Goal: Task Accomplishment & Management: Use online tool/utility

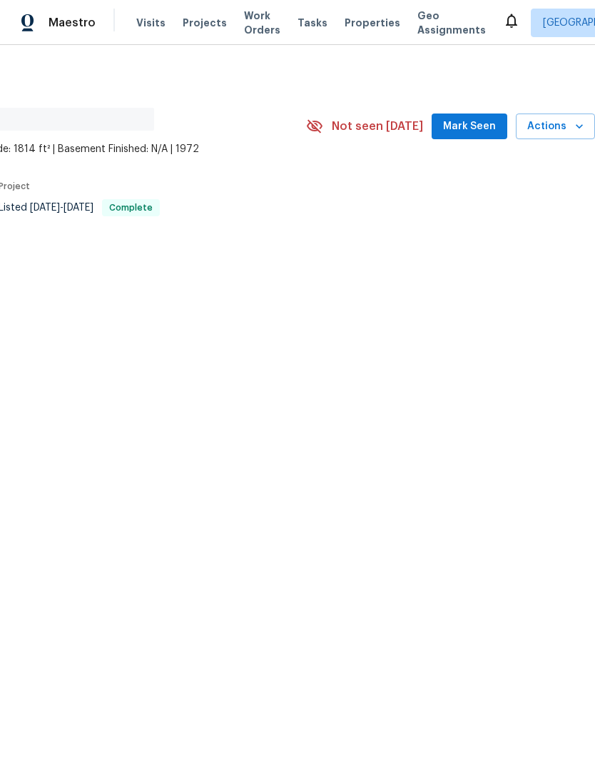
scroll to position [0, 211]
click at [576, 131] on icon "button" at bounding box center [579, 126] width 14 height 14
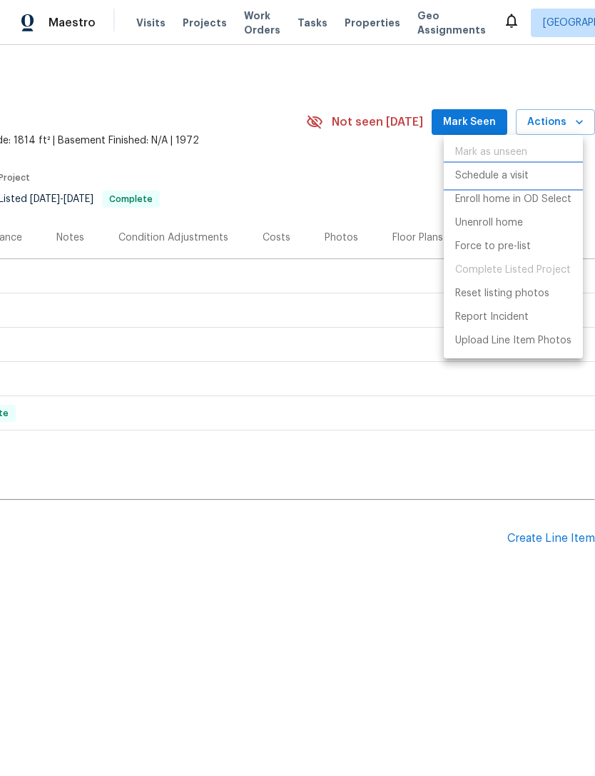
click at [520, 176] on p "Schedule a visit" at bounding box center [491, 175] width 73 height 15
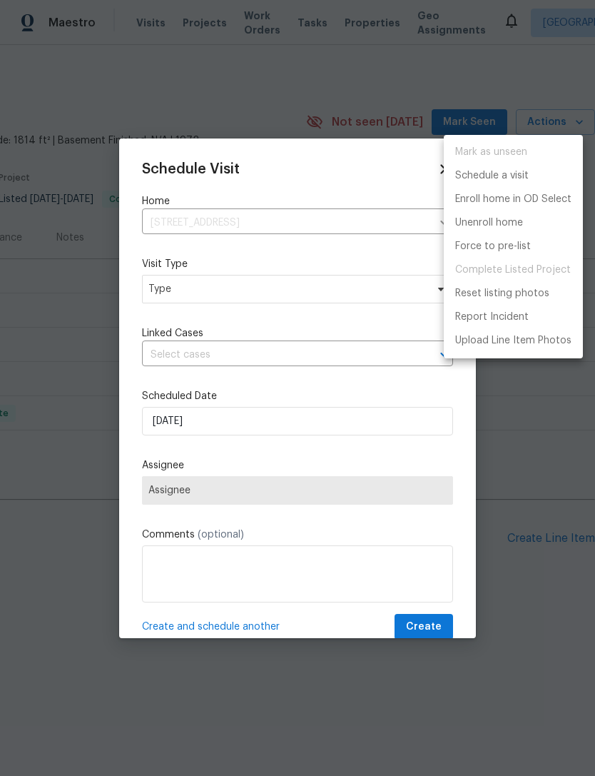
click at [159, 315] on div at bounding box center [297, 388] width 595 height 776
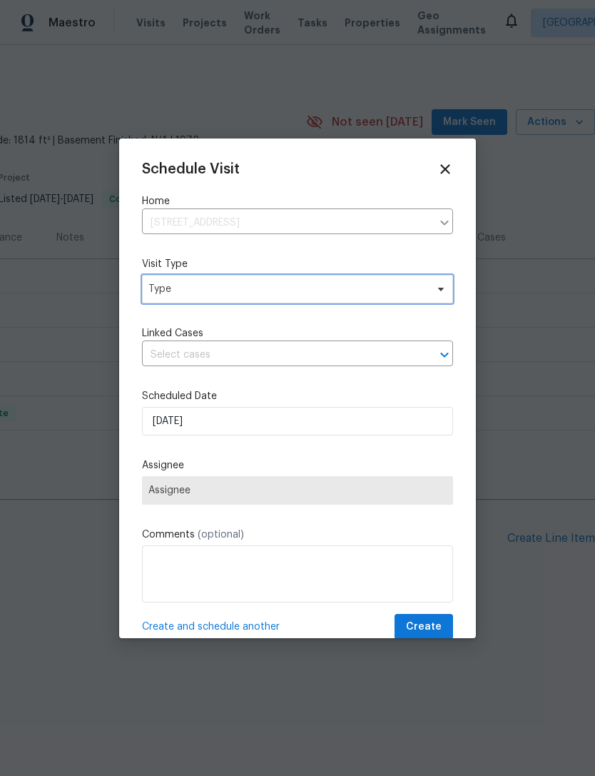
click at [162, 285] on span "Type" at bounding box center [287, 289] width 278 height 14
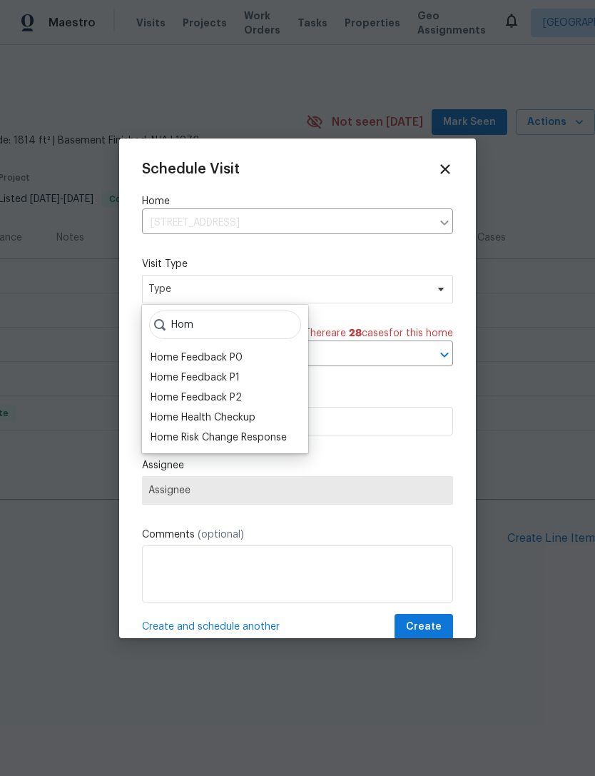
type input "Hom"
click at [163, 419] on div "Home Health Checkup" at bounding box center [203, 417] width 105 height 14
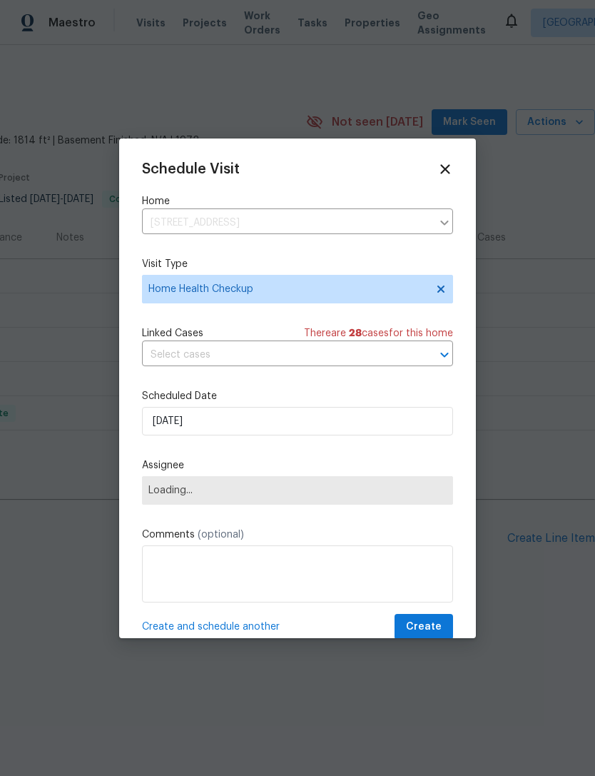
click at [151, 496] on span "Loading..." at bounding box center [297, 489] width 298 height 11
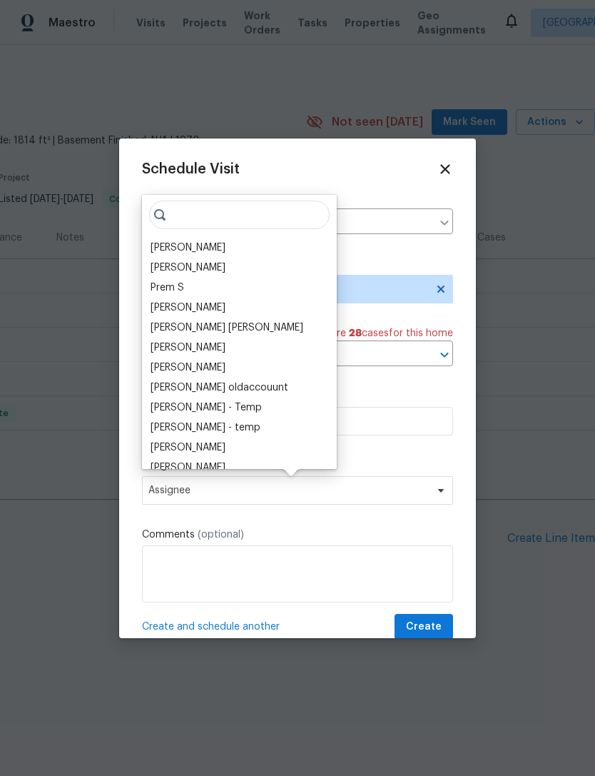
click at [157, 248] on div "[PERSON_NAME]" at bounding box center [188, 247] width 75 height 14
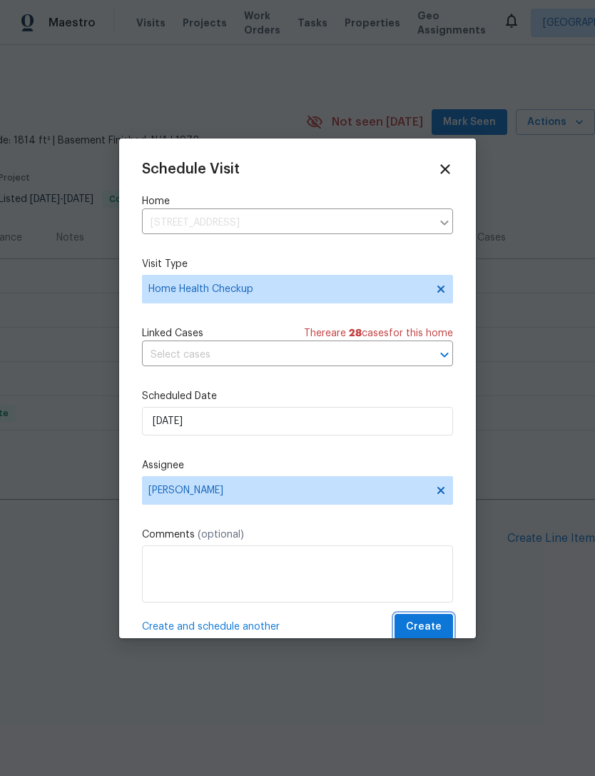
click at [434, 619] on button "Create" at bounding box center [424, 627] width 59 height 26
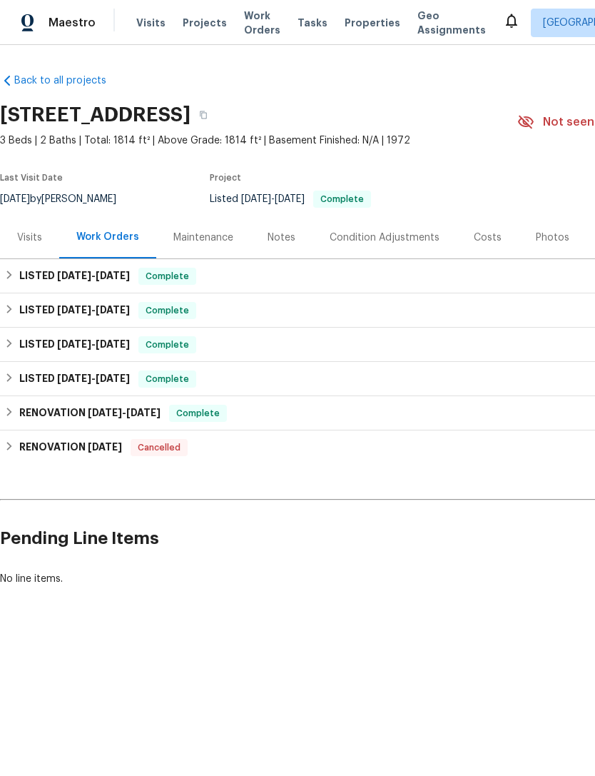
scroll to position [0, 0]
click at [34, 275] on h6 "LISTED [DATE] - [DATE]" at bounding box center [74, 276] width 111 height 17
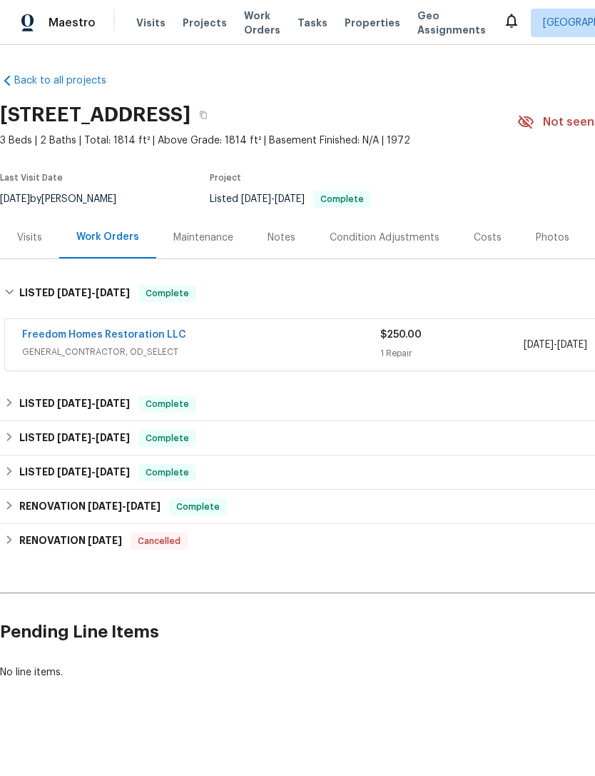
click at [63, 338] on link "Freedom Homes Restoration LLC" at bounding box center [104, 335] width 164 height 10
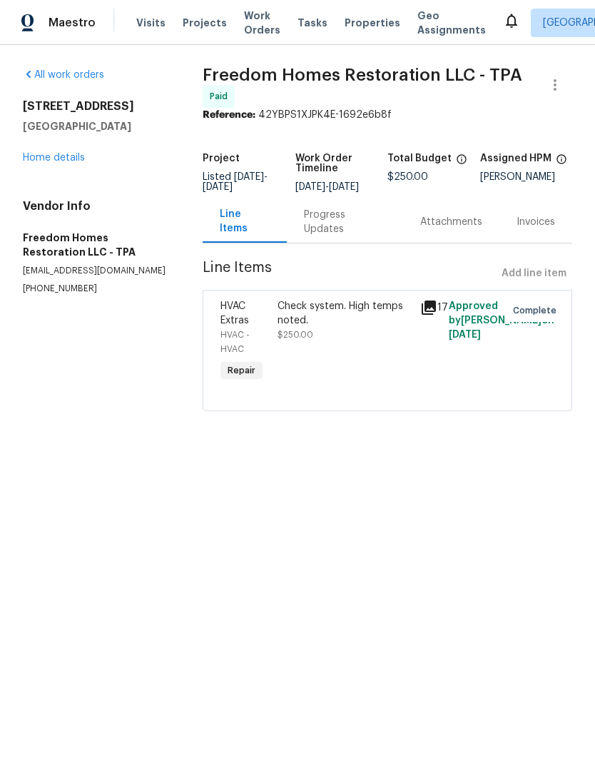
click at [370, 337] on div "Check system. High temps noted. $250.00" at bounding box center [345, 320] width 134 height 43
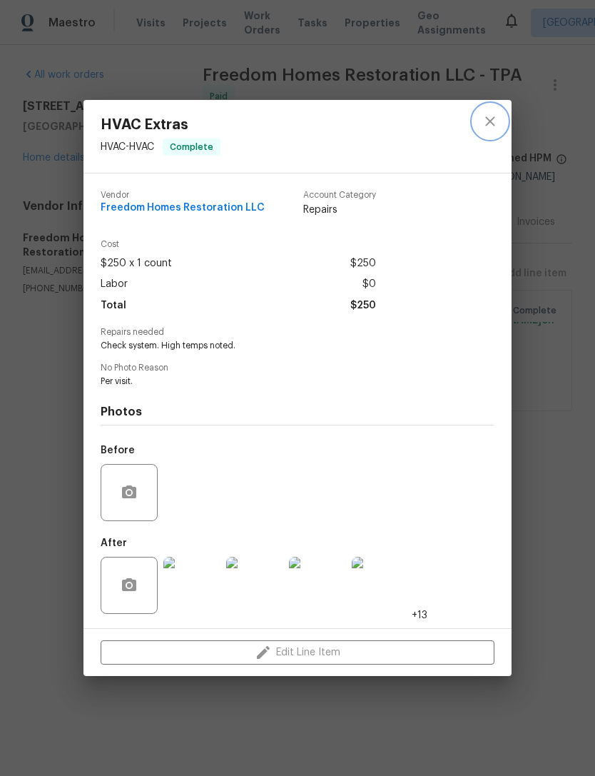
click at [493, 117] on icon "close" at bounding box center [489, 120] width 9 height 9
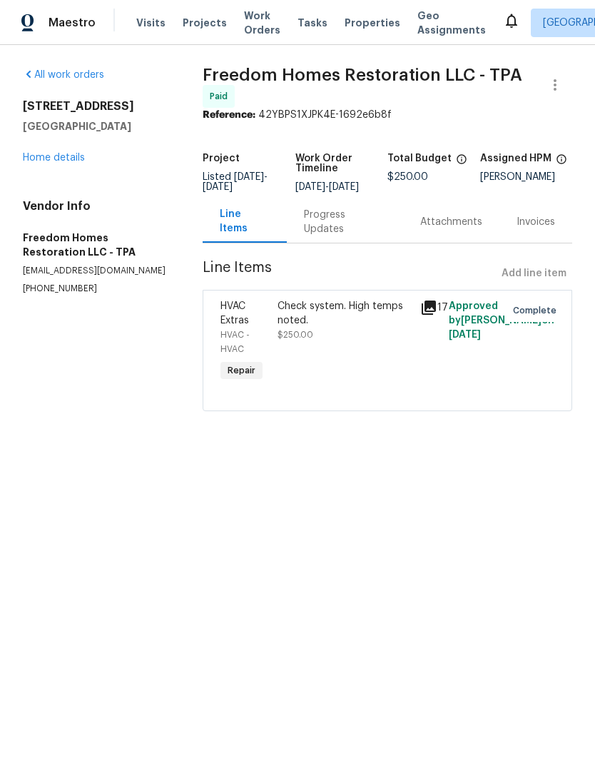
click at [342, 236] on div "Progress Updates" at bounding box center [345, 222] width 82 height 29
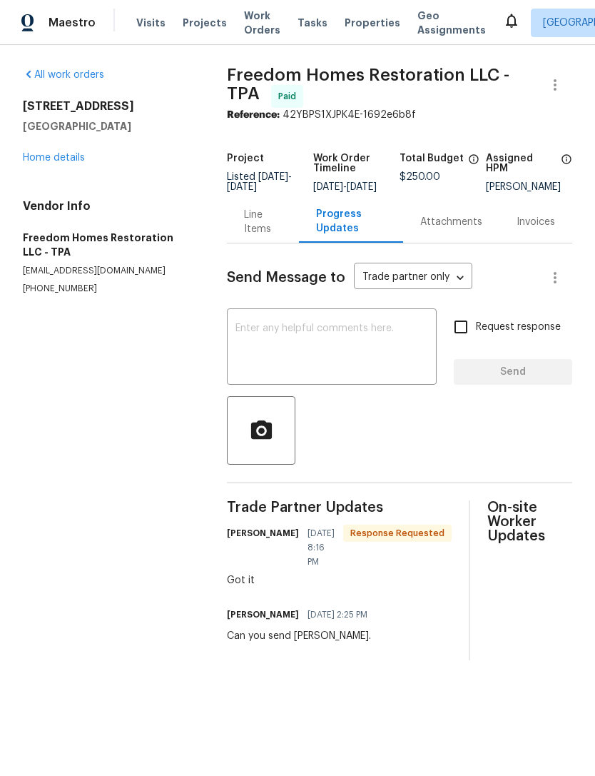
click at [368, 354] on textarea at bounding box center [331, 348] width 193 height 50
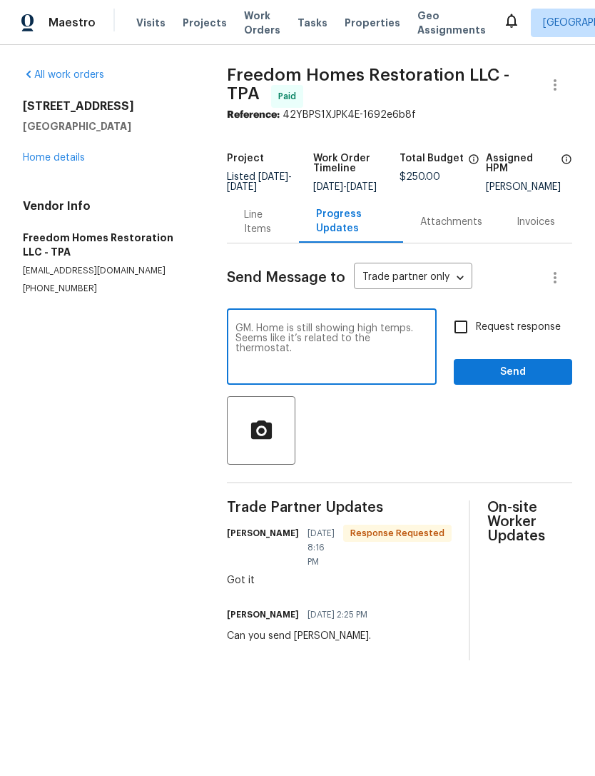
type textarea "GM. Home is still showing high temps. Seems like it’s related to the thermostat."
click at [467, 333] on input "Request response" at bounding box center [461, 327] width 30 height 30
checkbox input "true"
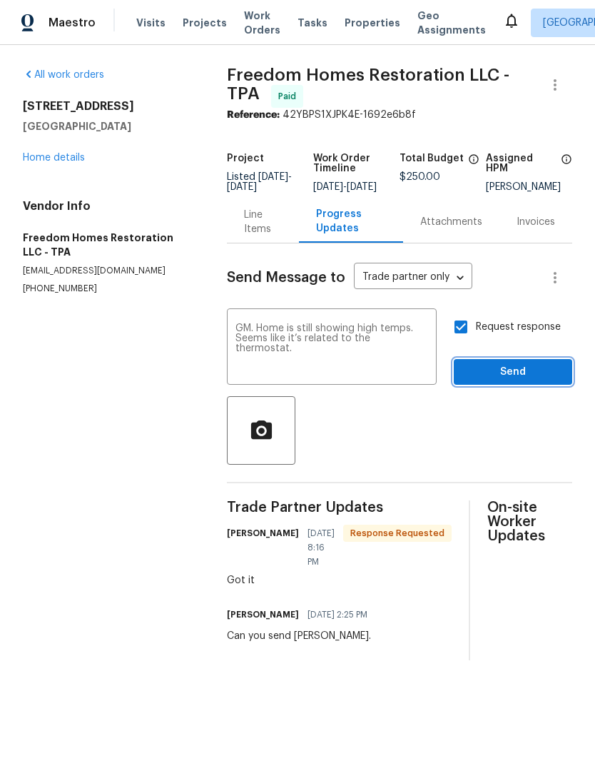
click at [495, 377] on span "Send" at bounding box center [513, 372] width 96 height 18
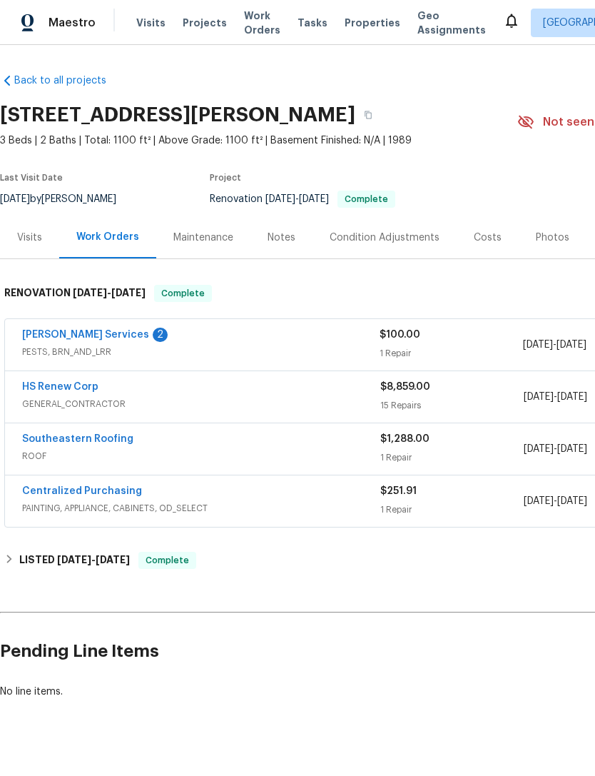
click at [41, 337] on link "Massey Services" at bounding box center [85, 335] width 127 height 10
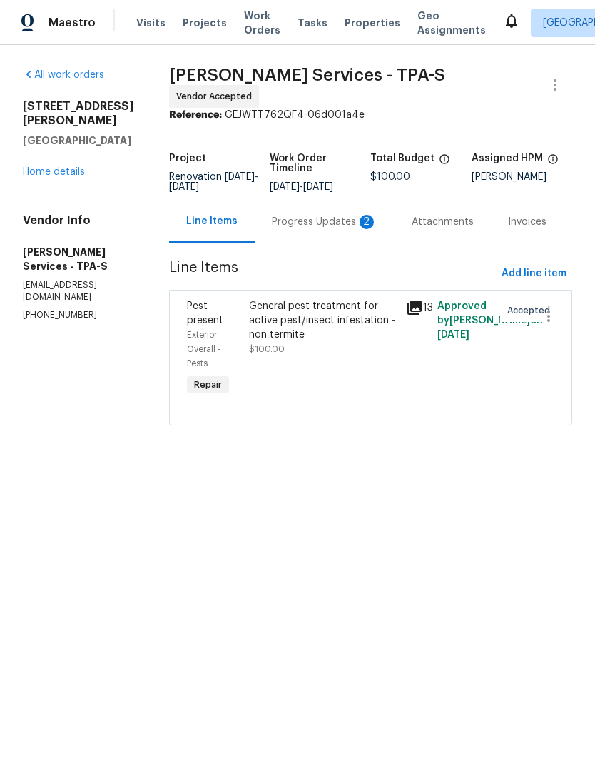
click at [353, 228] on div "Progress Updates 2" at bounding box center [325, 222] width 106 height 14
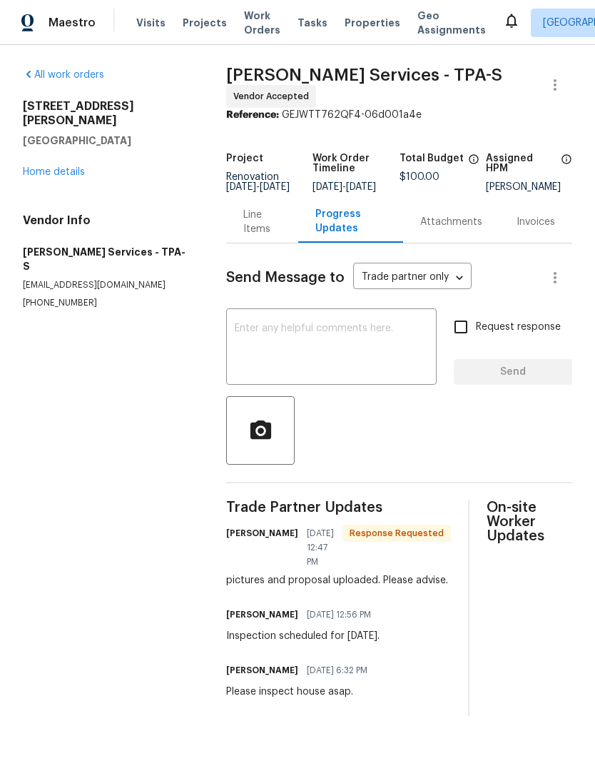
click at [29, 167] on link "Home details" at bounding box center [54, 172] width 62 height 10
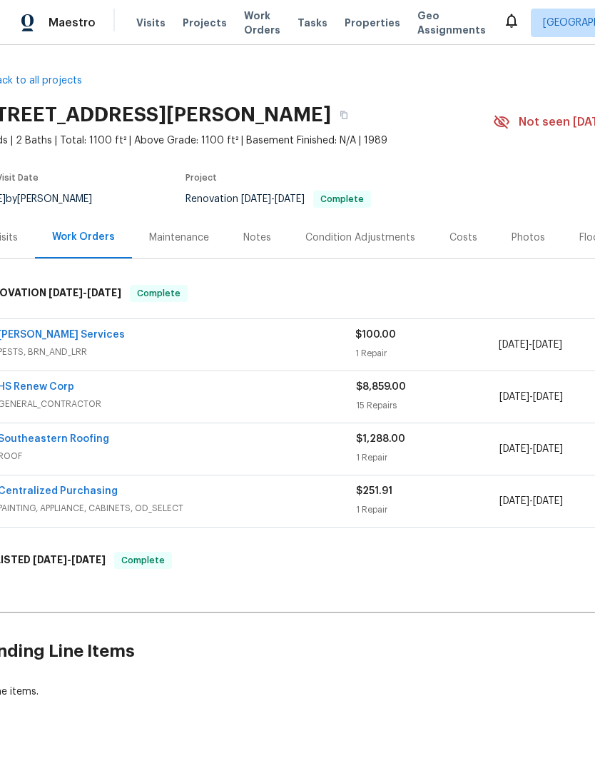
scroll to position [0, 24]
click at [30, 337] on link "Massey Services" at bounding box center [61, 335] width 127 height 10
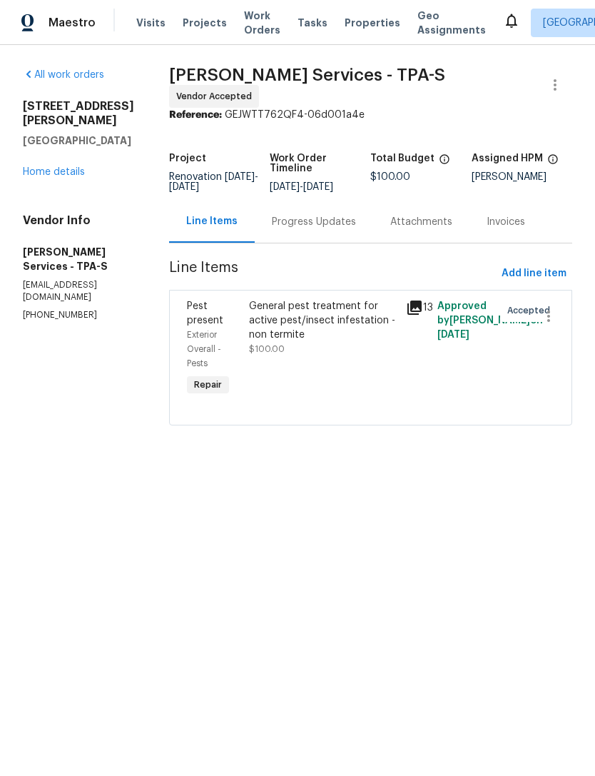
click at [337, 229] on div "Progress Updates" at bounding box center [314, 222] width 84 height 14
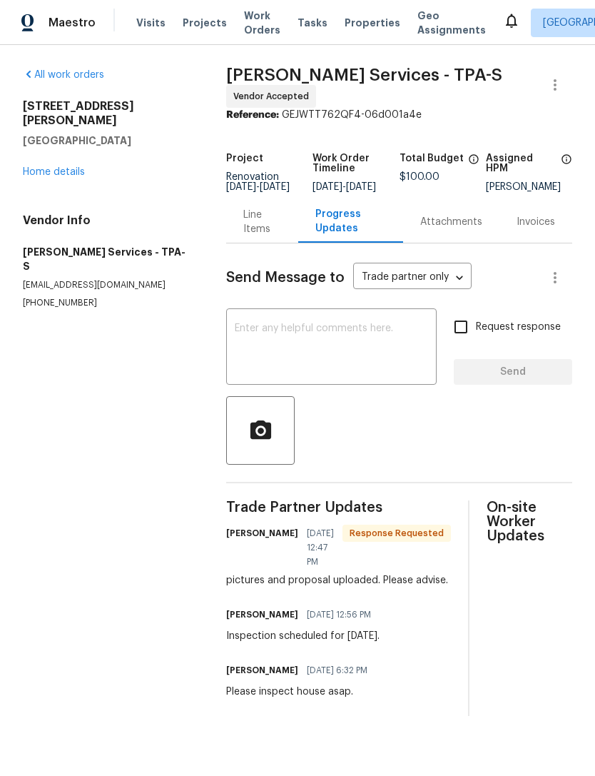
click at [261, 223] on div "Line Items" at bounding box center [262, 222] width 38 height 29
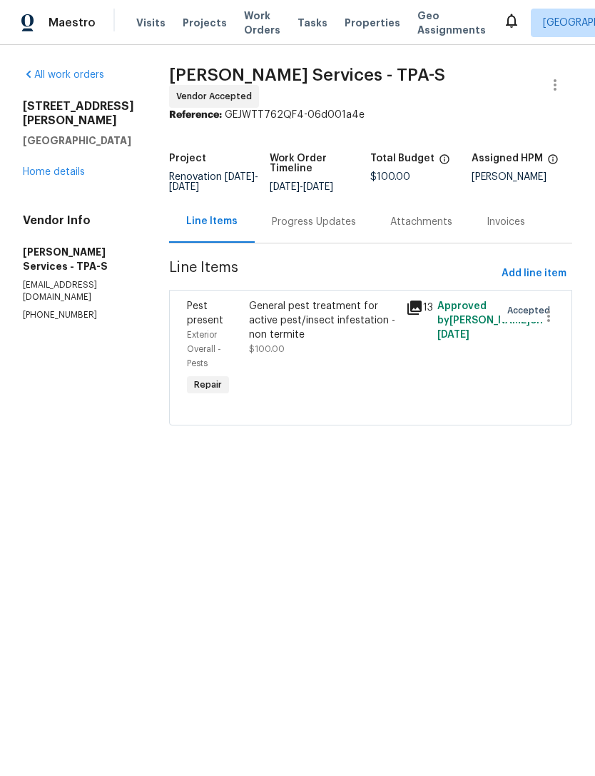
click at [26, 167] on link "Home details" at bounding box center [54, 172] width 62 height 10
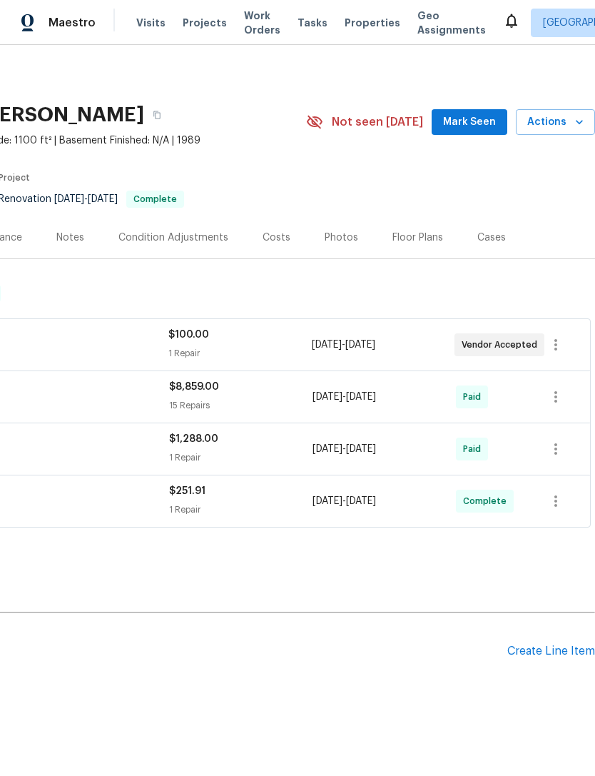
scroll to position [0, 211]
click at [554, 350] on icon "button" at bounding box center [555, 344] width 17 height 17
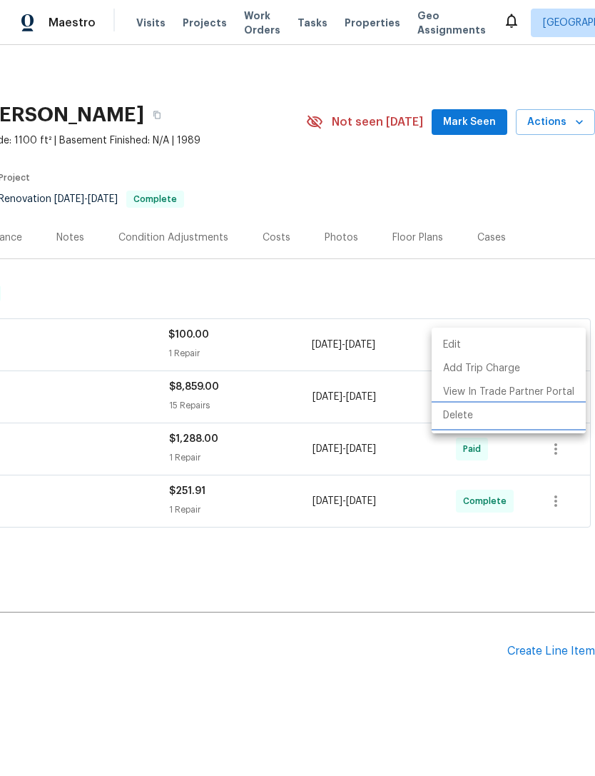
click at [465, 421] on li "Delete" at bounding box center [509, 416] width 154 height 24
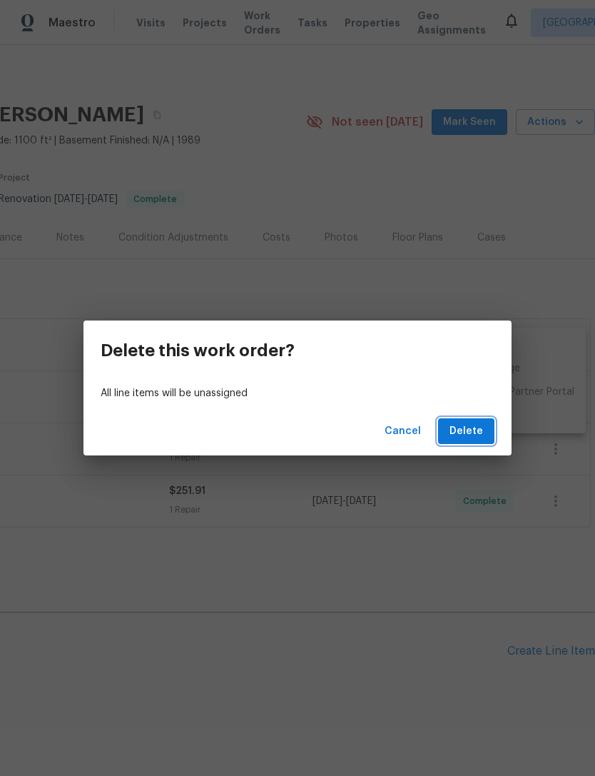
click at [469, 435] on span "Delete" at bounding box center [467, 431] width 34 height 18
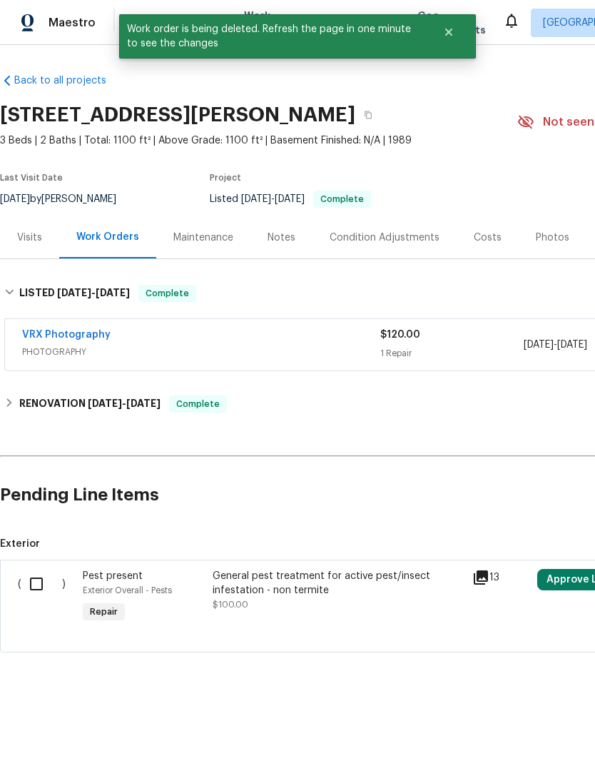
scroll to position [0, 0]
click at [34, 584] on input "checkbox" at bounding box center [41, 584] width 41 height 30
click at [529, 741] on span "Create Work Order" at bounding box center [513, 740] width 95 height 18
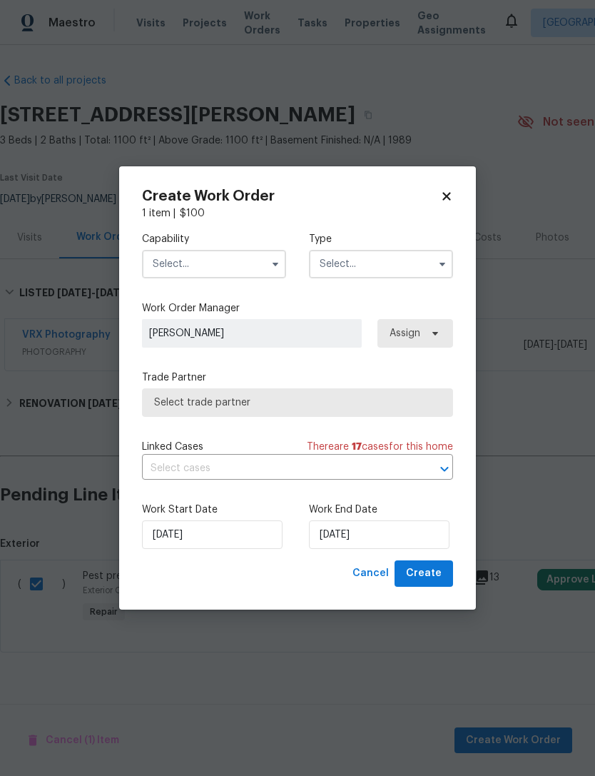
click at [450, 196] on icon at bounding box center [446, 196] width 13 height 13
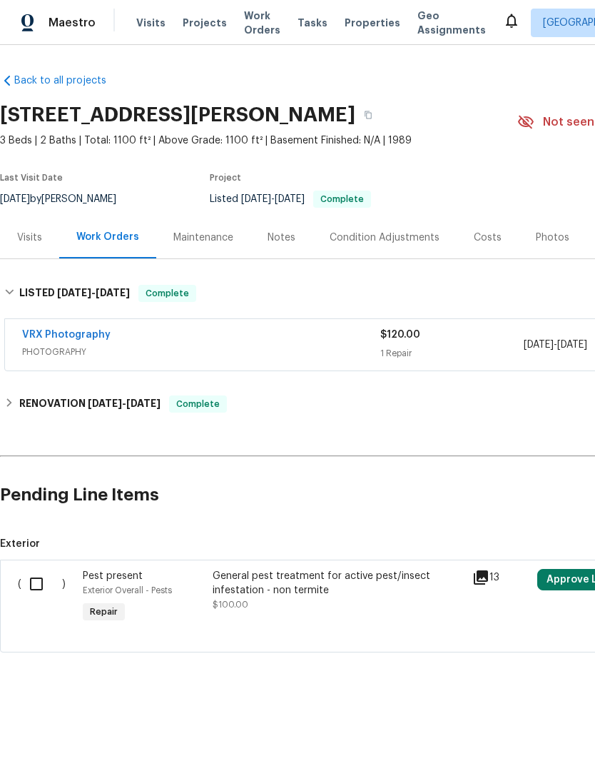
click at [31, 597] on input "checkbox" at bounding box center [41, 584] width 41 height 30
checkbox input "true"
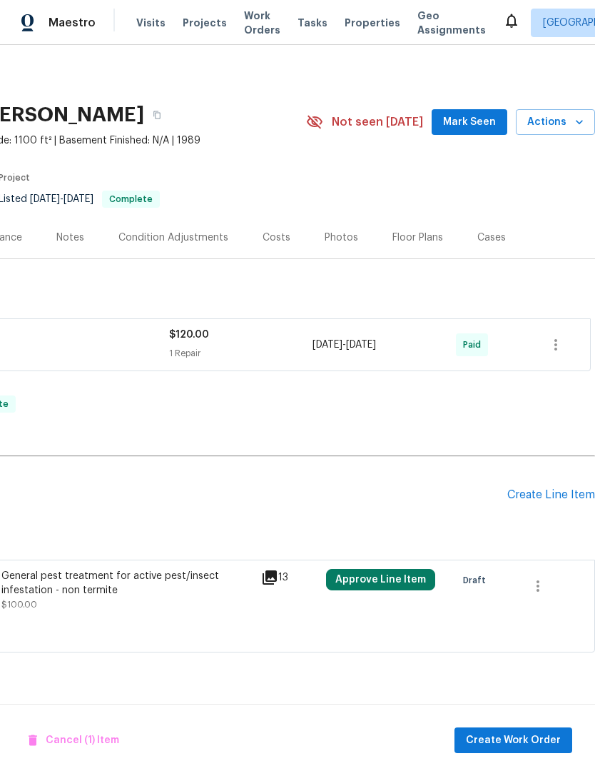
scroll to position [0, 211]
click at [53, 743] on span "Cancel (1) Item" at bounding box center [74, 740] width 91 height 18
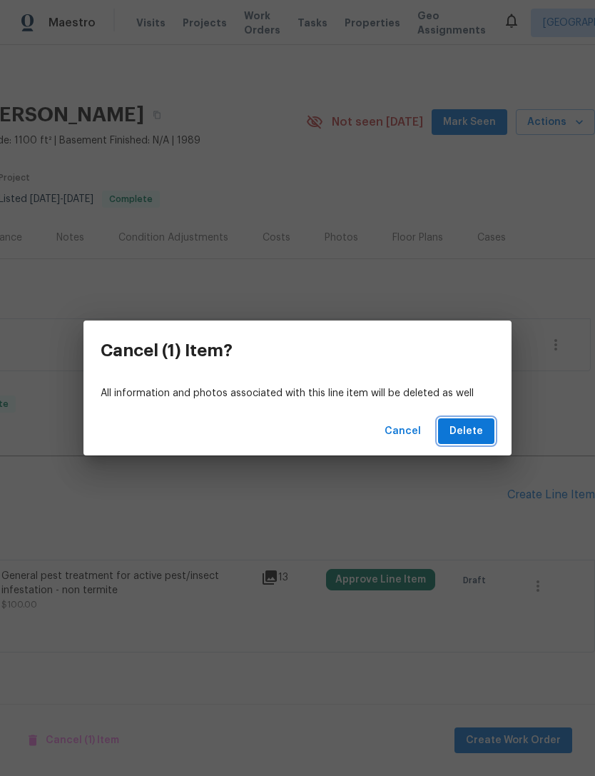
click at [471, 441] on button "Delete" at bounding box center [466, 431] width 56 height 26
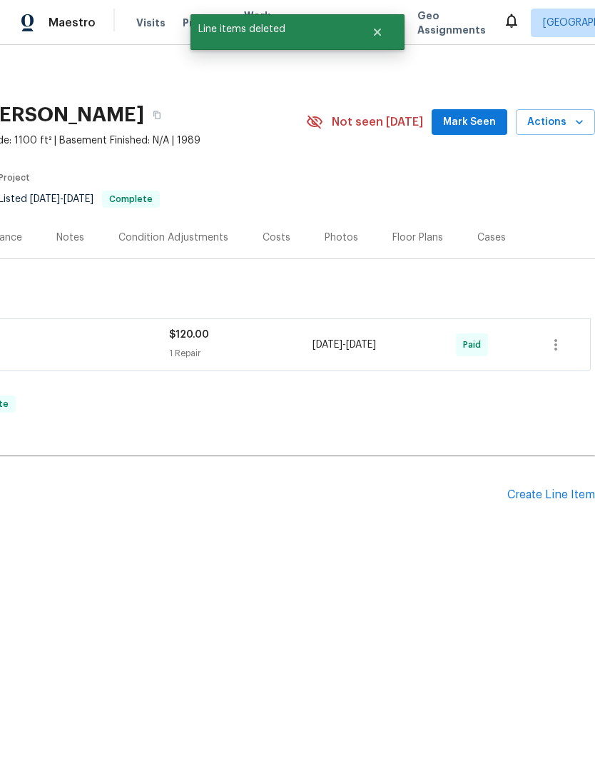
click at [551, 492] on div "Create Line Item" at bounding box center [551, 495] width 88 height 14
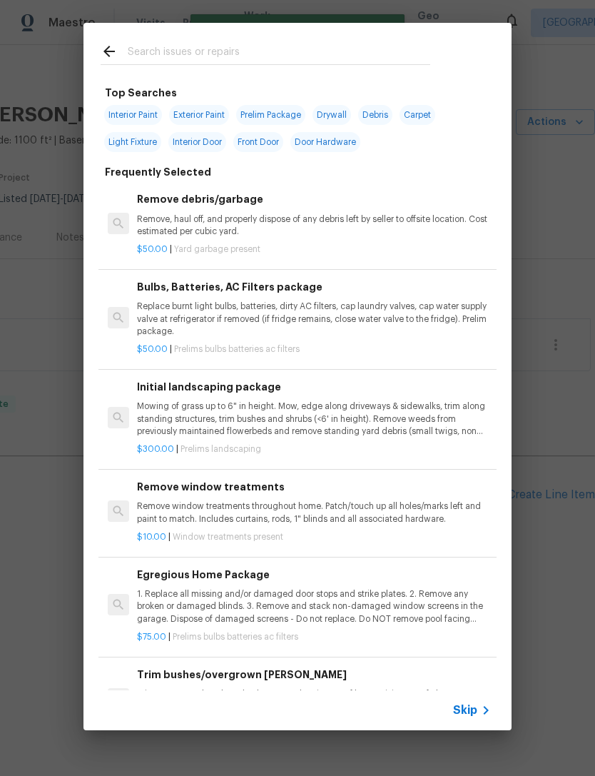
click at [474, 713] on span "Skip" at bounding box center [465, 710] width 24 height 14
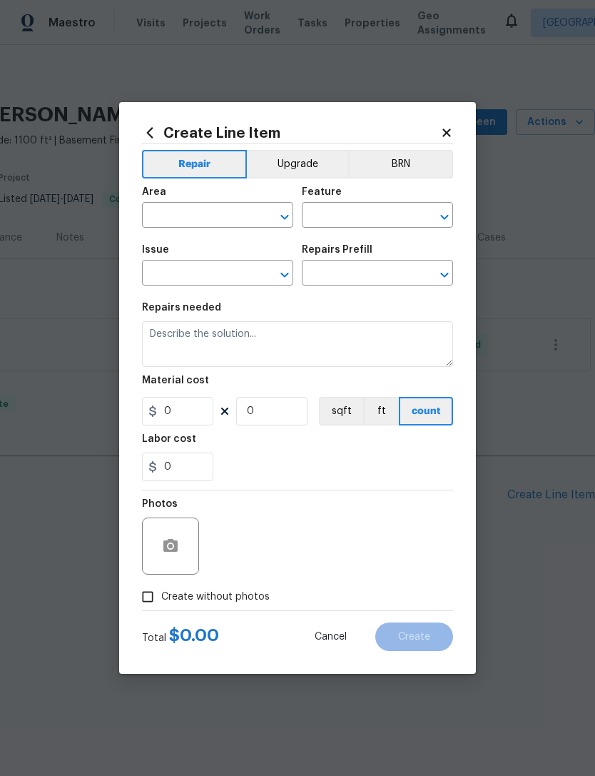
click at [173, 210] on input "text" at bounding box center [197, 216] width 111 height 22
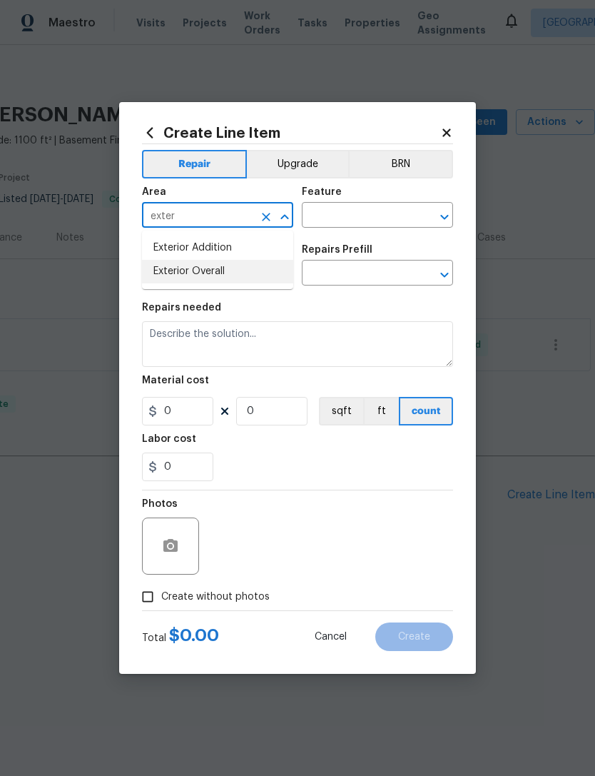
click at [168, 275] on li "Exterior Overall" at bounding box center [217, 272] width 151 height 24
type input "Exterior Overall"
click at [365, 223] on input "text" at bounding box center [357, 216] width 111 height 22
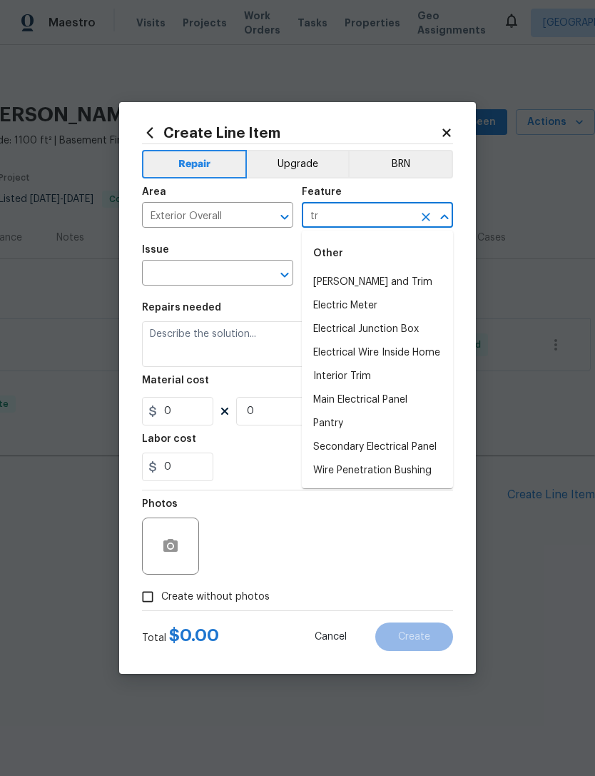
type input "t"
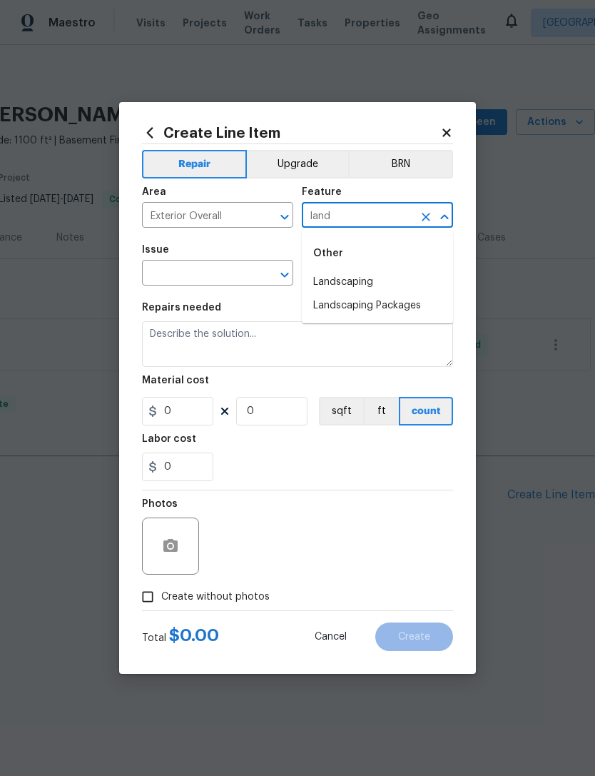
click at [395, 279] on li "Landscaping" at bounding box center [377, 282] width 151 height 24
type input "Landscaping"
click at [159, 275] on input "text" at bounding box center [197, 274] width 111 height 22
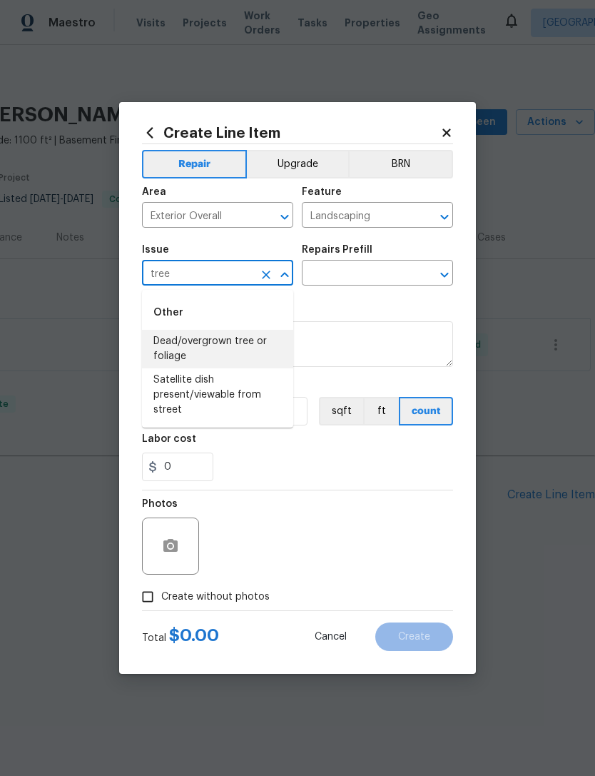
click at [170, 350] on li "Dead/overgrown tree or foliage" at bounding box center [217, 349] width 151 height 39
type input "Dead/overgrown tree or foliage"
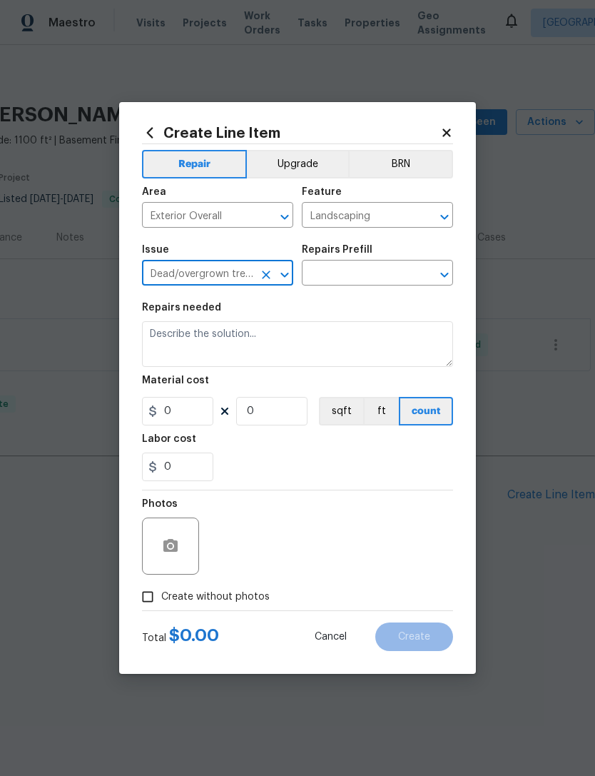
click at [374, 278] on input "text" at bounding box center [357, 274] width 111 height 22
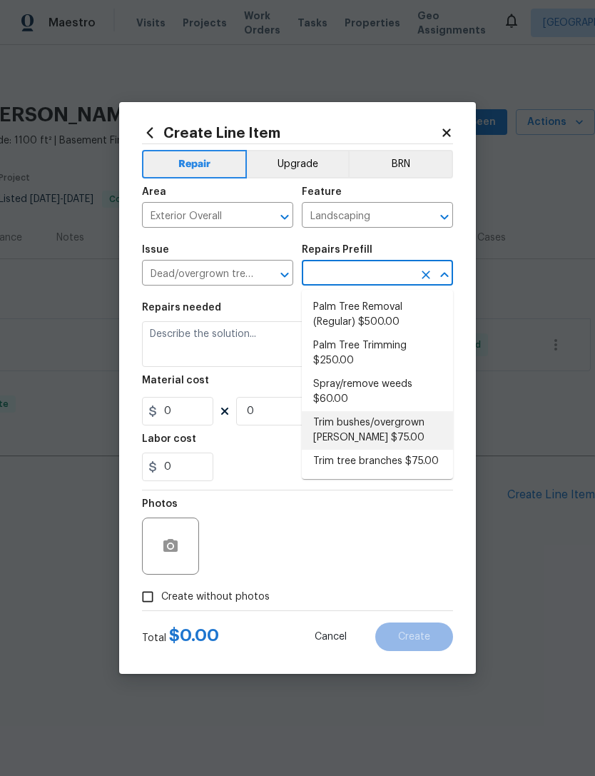
click at [416, 420] on li "Trim bushes/overgrown hedges $75.00" at bounding box center [377, 430] width 151 height 39
type input "Trim bushes/overgrown hedges $75.00"
type textarea "Trim overgrown hegdes & bushes around perimeter of home giving 12" of clearance…"
type input "1"
type input "75"
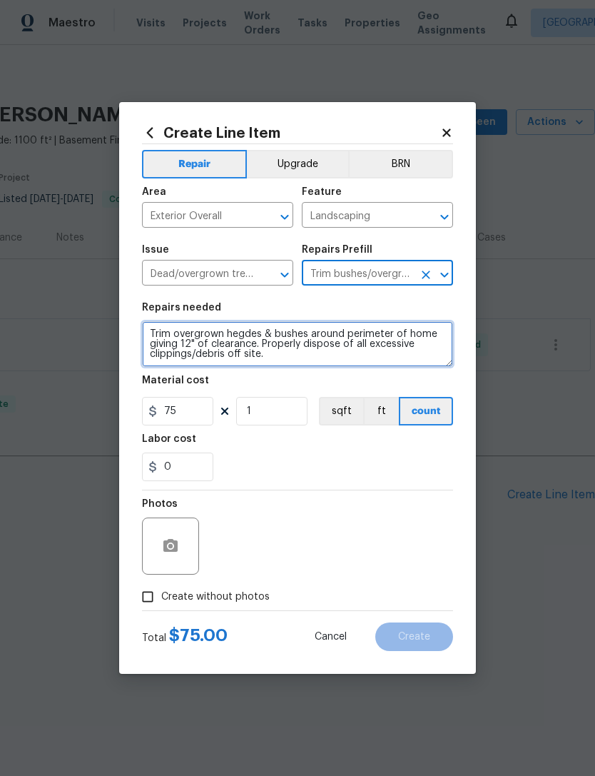
click at [162, 355] on textarea "Trim overgrown hegdes & bushes around perimeter of home giving 12" of clearance…" at bounding box center [297, 344] width 311 height 46
click at [161, 354] on textarea "Trim overgrown hegdes & bushes around perimeter of home giving 12" of clearance…" at bounding box center [297, 344] width 311 height 46
click at [161, 352] on textarea "Trim overgrown hegdes & bushes around perimeter of home giving 12" of clearance…" at bounding box center [297, 344] width 311 height 46
click at [161, 351] on textarea "Trim overgrown hegdes & bushes around perimeter of home giving 12" of clearance…" at bounding box center [297, 344] width 311 height 46
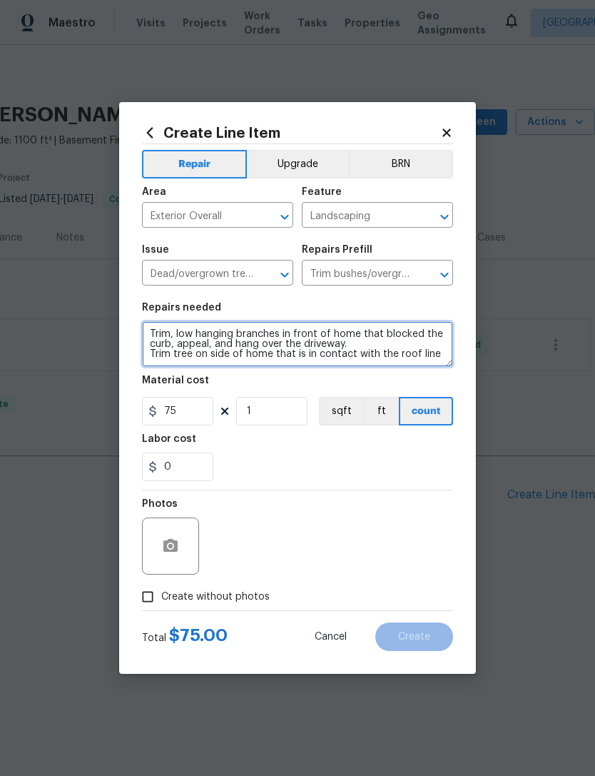
type textarea "Trim, low hanging branches in front of home that blocked the curb, appeal, and …"
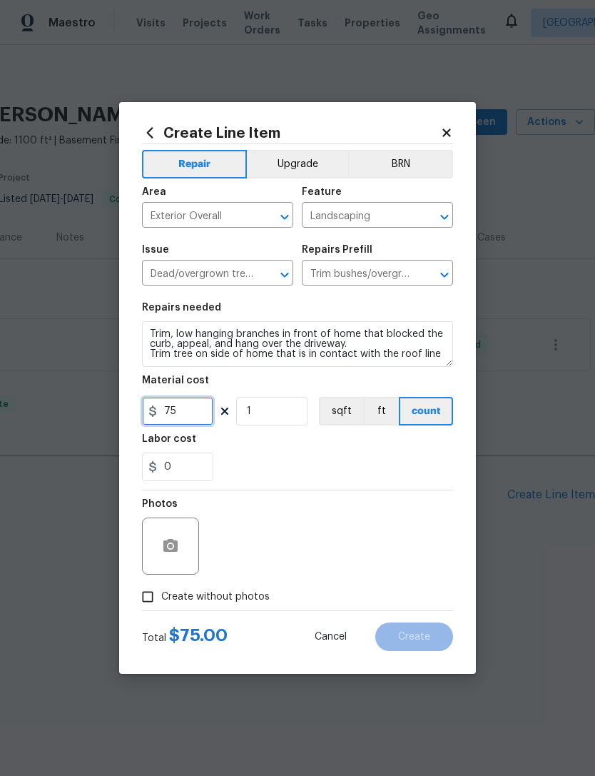
click at [183, 413] on input "75" at bounding box center [177, 411] width 71 height 29
type input "425"
click at [169, 552] on icon "button" at bounding box center [170, 545] width 14 height 13
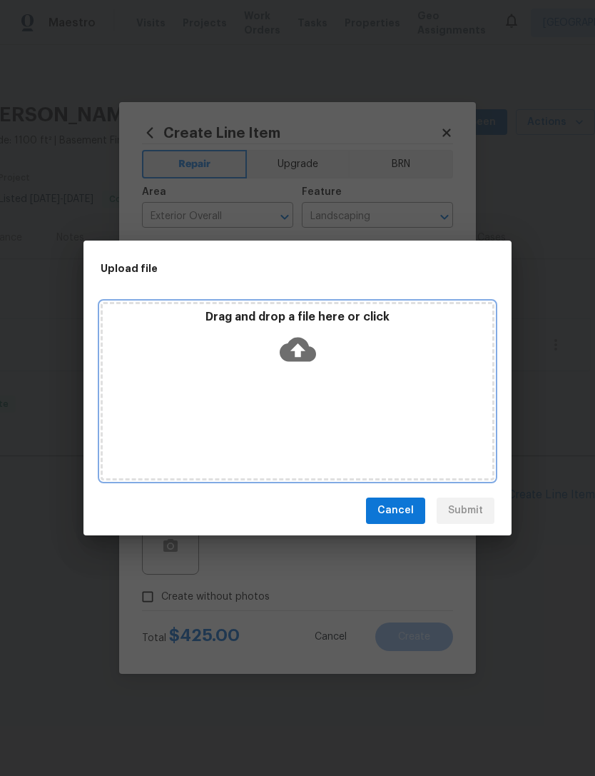
click at [402, 382] on div "Drag and drop a file here or click" at bounding box center [298, 391] width 394 height 178
